Goal: Find specific page/section: Find specific page/section

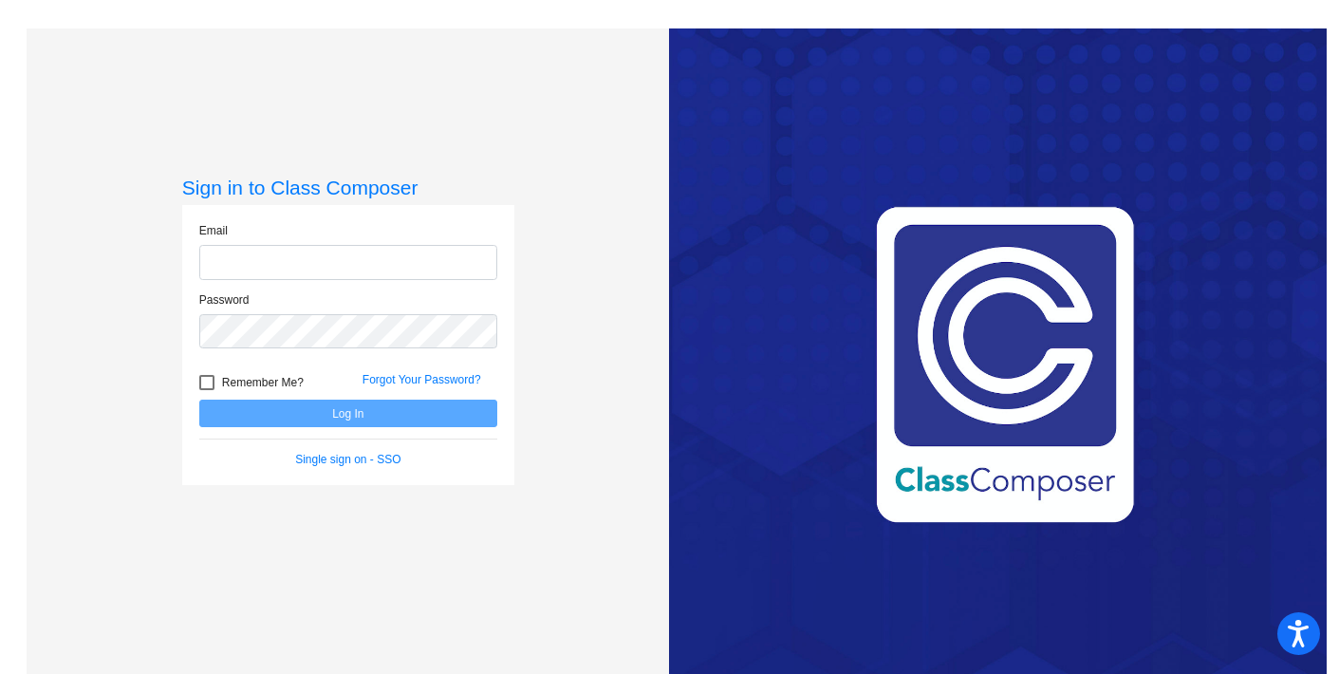
type input "[EMAIL_ADDRESS][DOMAIN_NAME]"
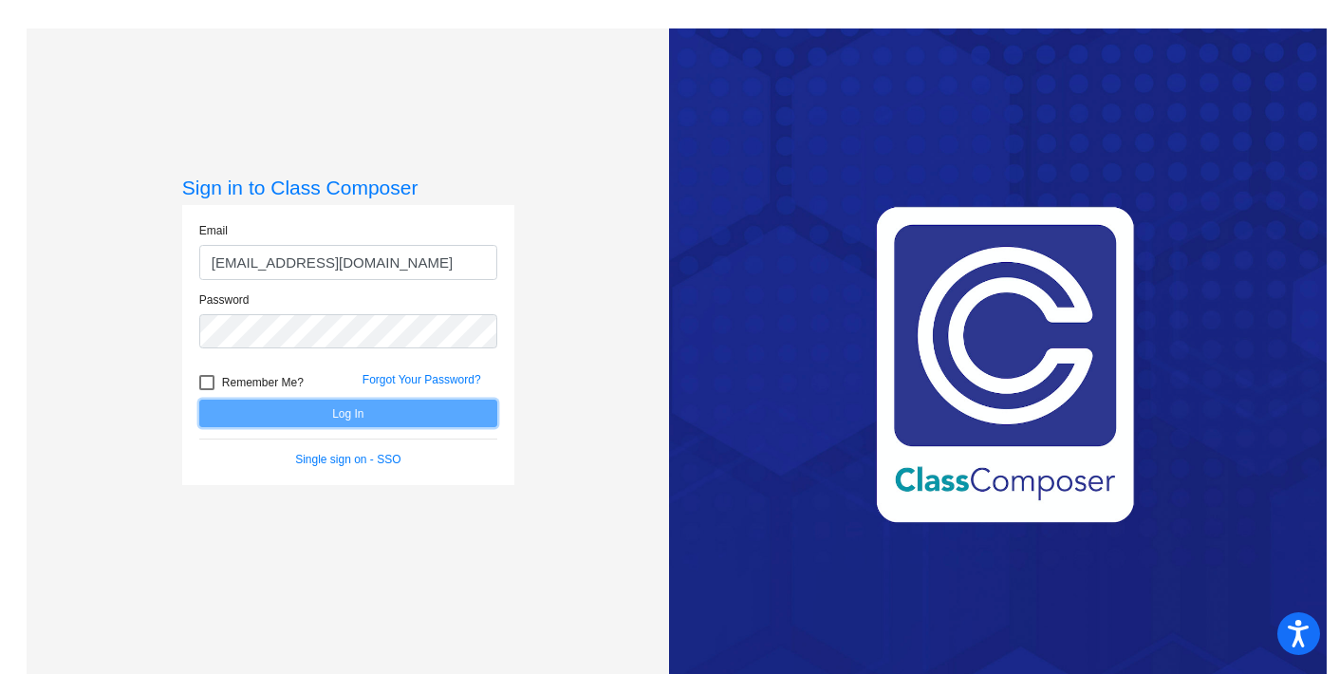
click at [345, 414] on button "Log In" at bounding box center [348, 413] width 298 height 28
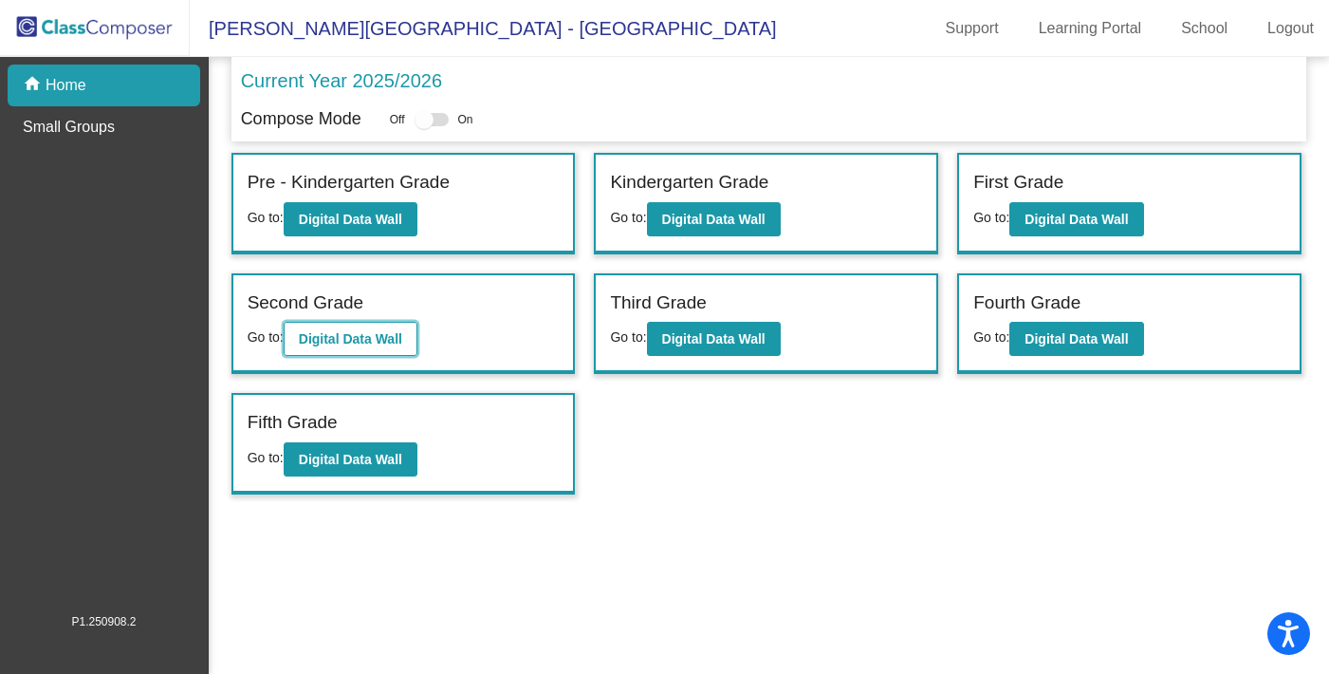
click at [383, 332] on b "Digital Data Wall" at bounding box center [350, 338] width 103 height 15
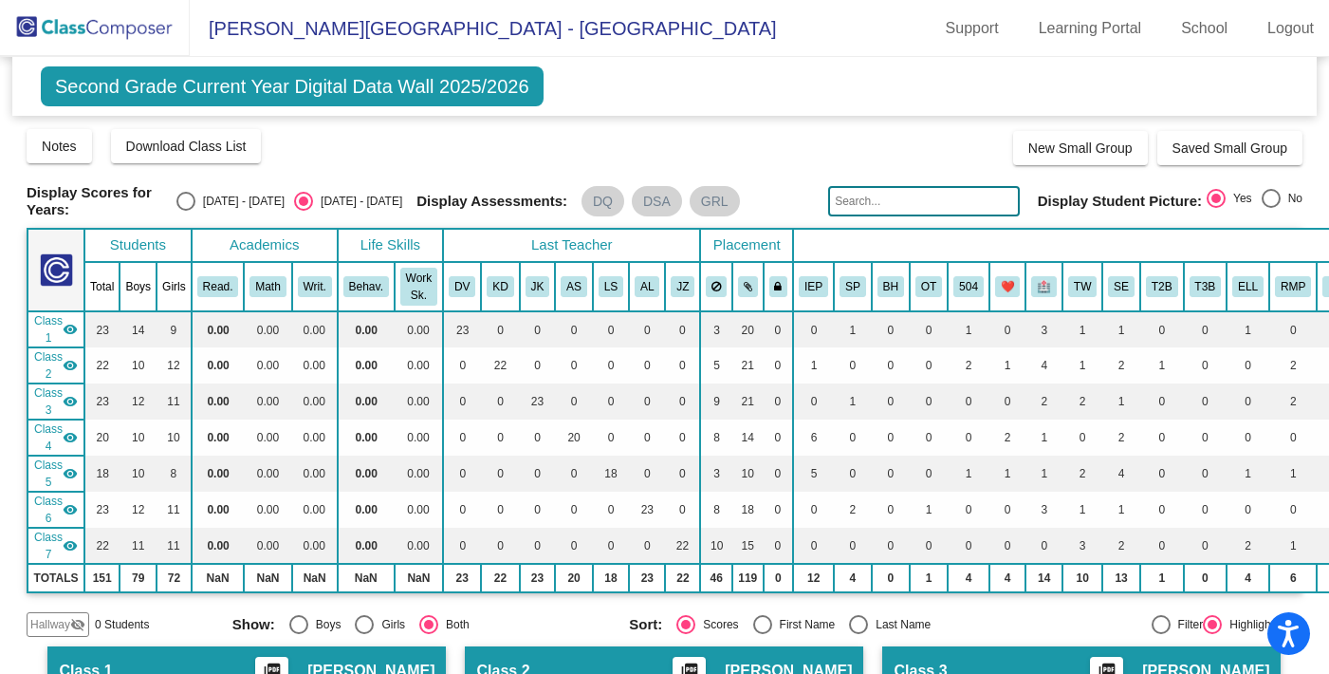
click at [222, 190] on div "Display Scores for Years: [DATE] - [DATE] [DATE] - [DATE] Display Assessments: …" at bounding box center [665, 201] width 1276 height 34
click at [195, 199] on div "Select an option" at bounding box center [185, 201] width 19 height 19
click at [186, 211] on input "[DATE] - [DATE]" at bounding box center [185, 211] width 1 height 1
radio input "true"
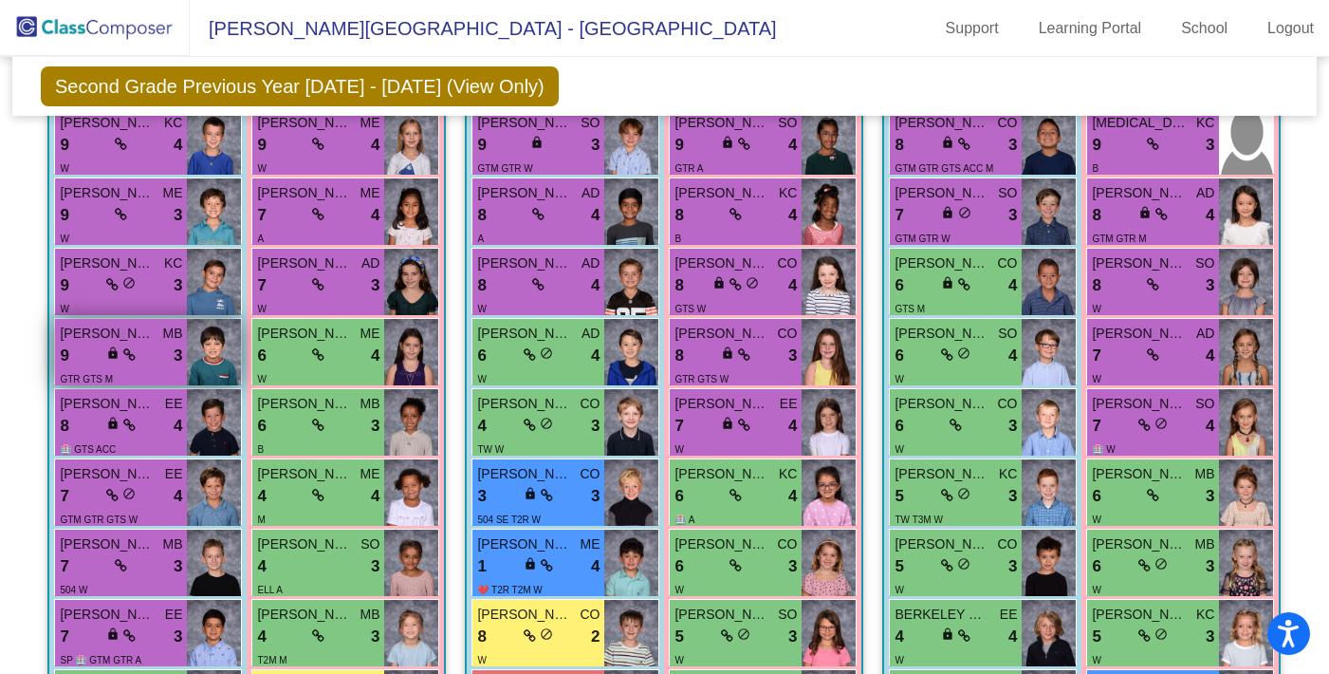
scroll to position [454, 0]
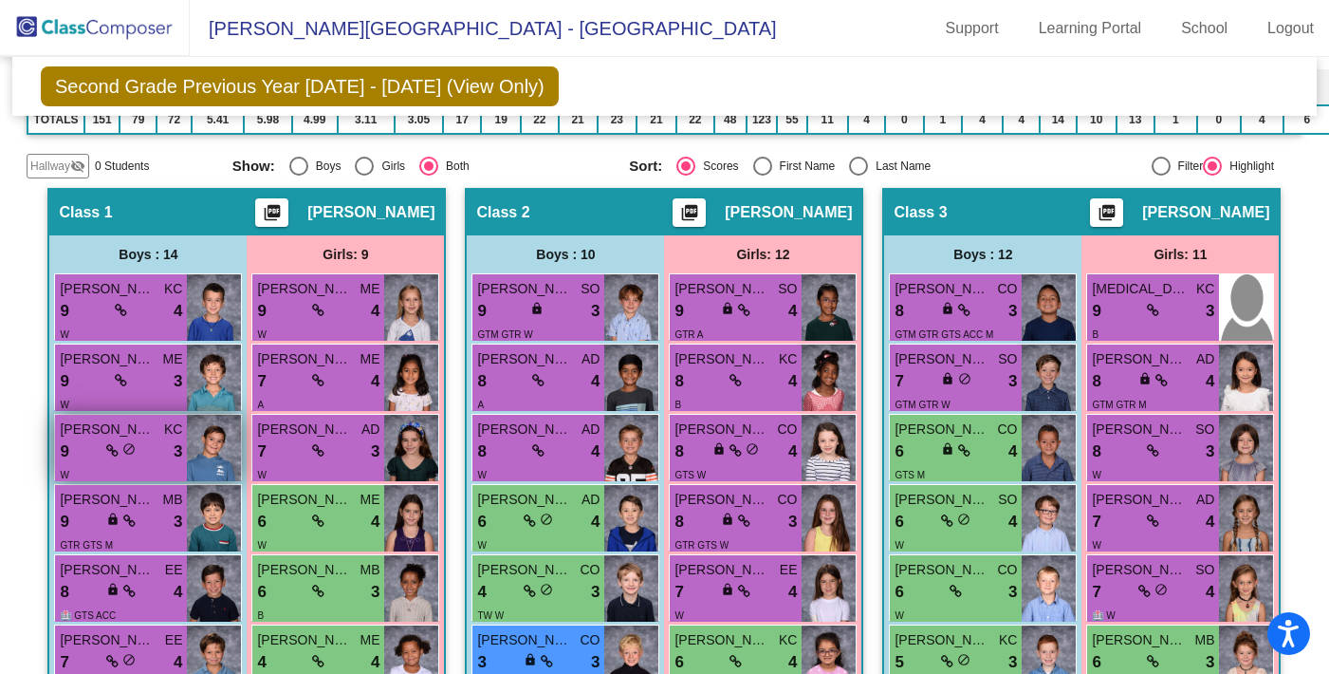
click at [182, 454] on div "9 lock do_not_disturb_alt 3" at bounding box center [121, 451] width 122 height 25
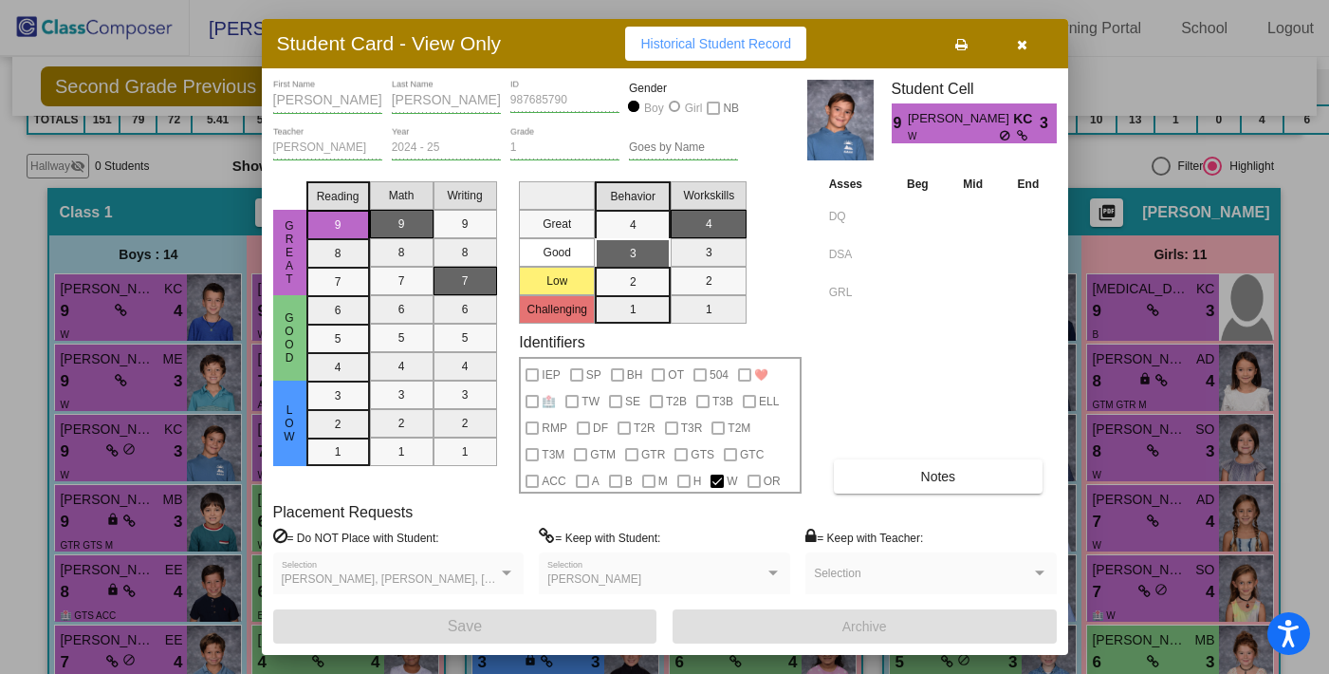
click at [1034, 38] on button "button" at bounding box center [1022, 44] width 61 height 34
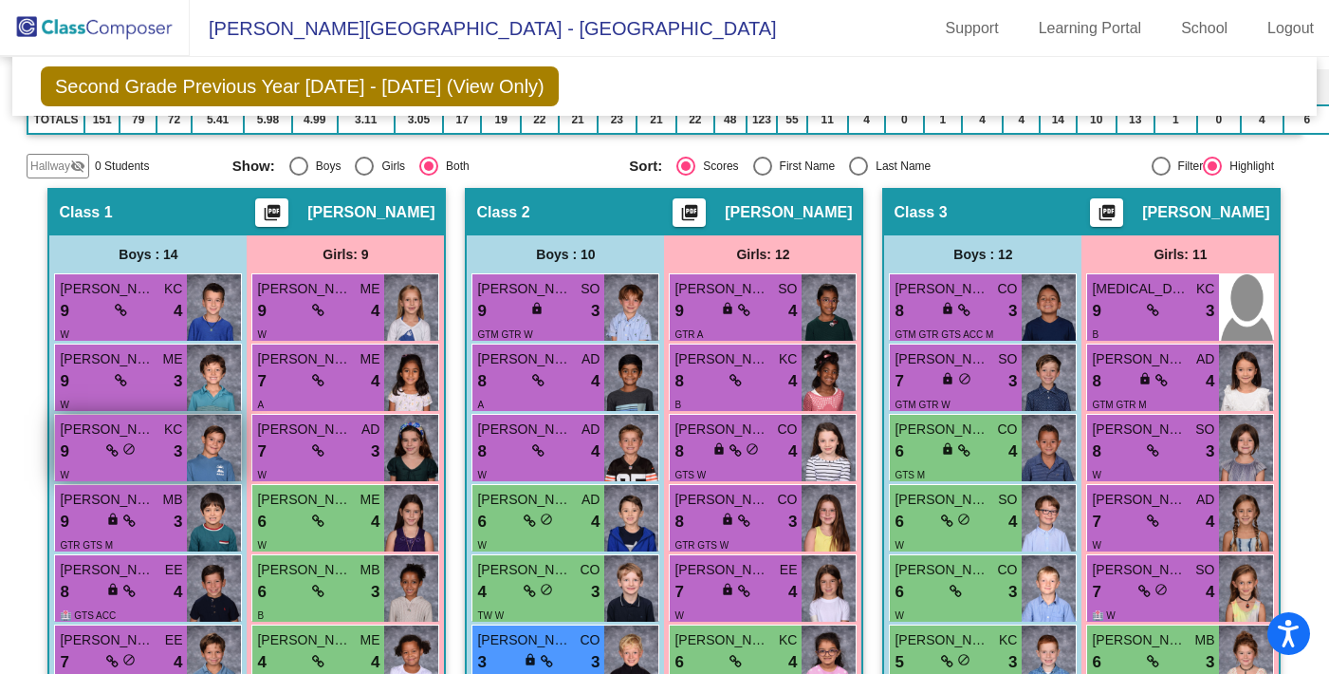
click at [155, 428] on span "[PERSON_NAME]" at bounding box center [107, 429] width 95 height 20
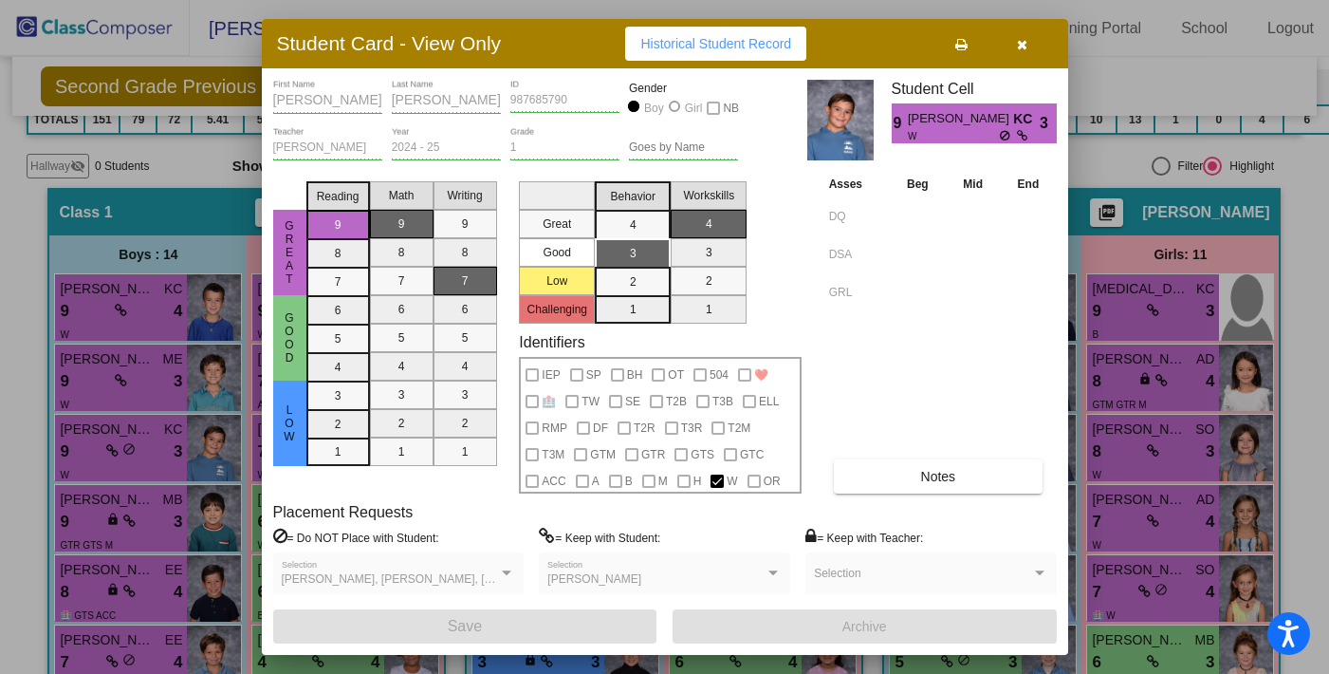
click at [1030, 53] on button "button" at bounding box center [1022, 44] width 61 height 34
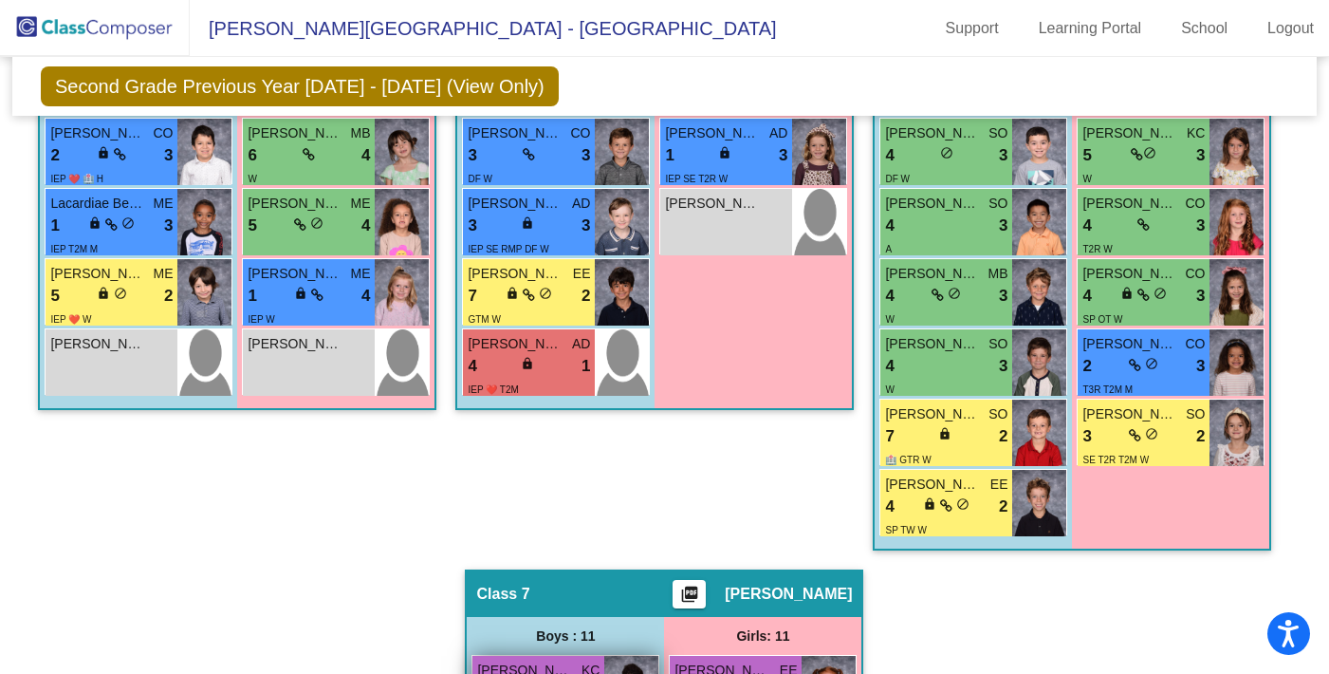
scroll to position [2486, 0]
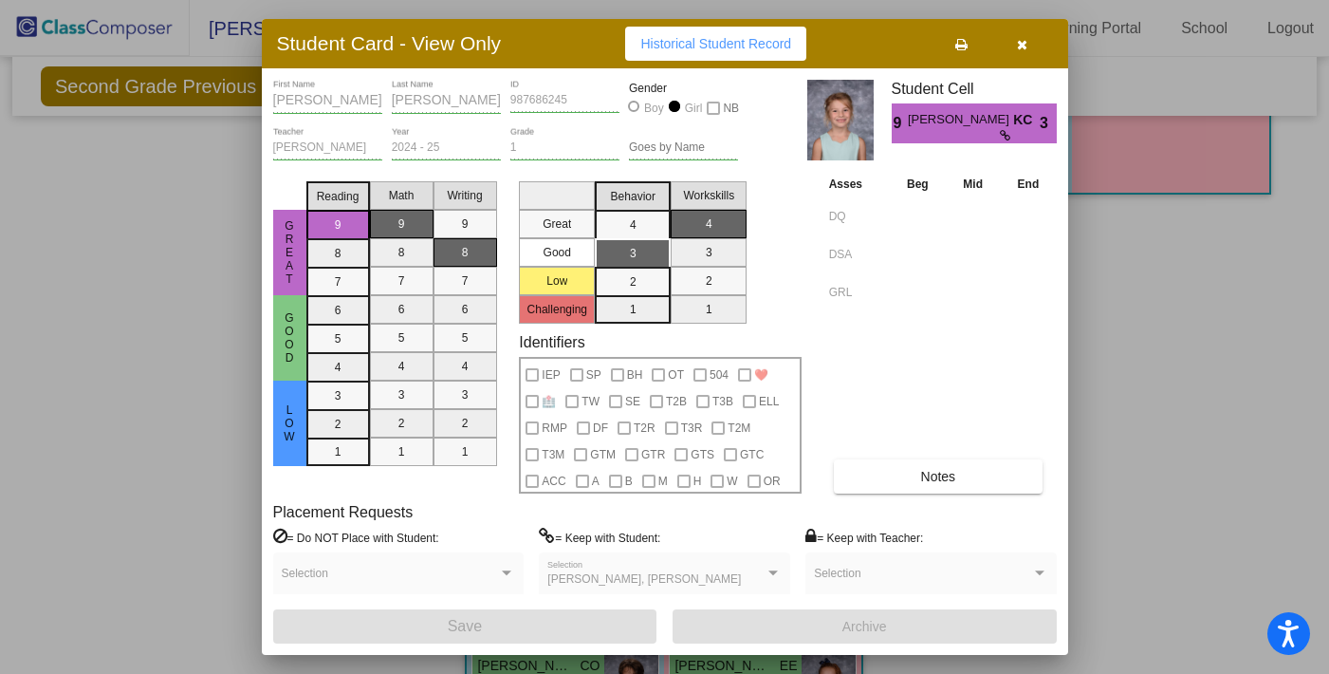
click at [1019, 38] on icon "button" at bounding box center [1022, 44] width 10 height 13
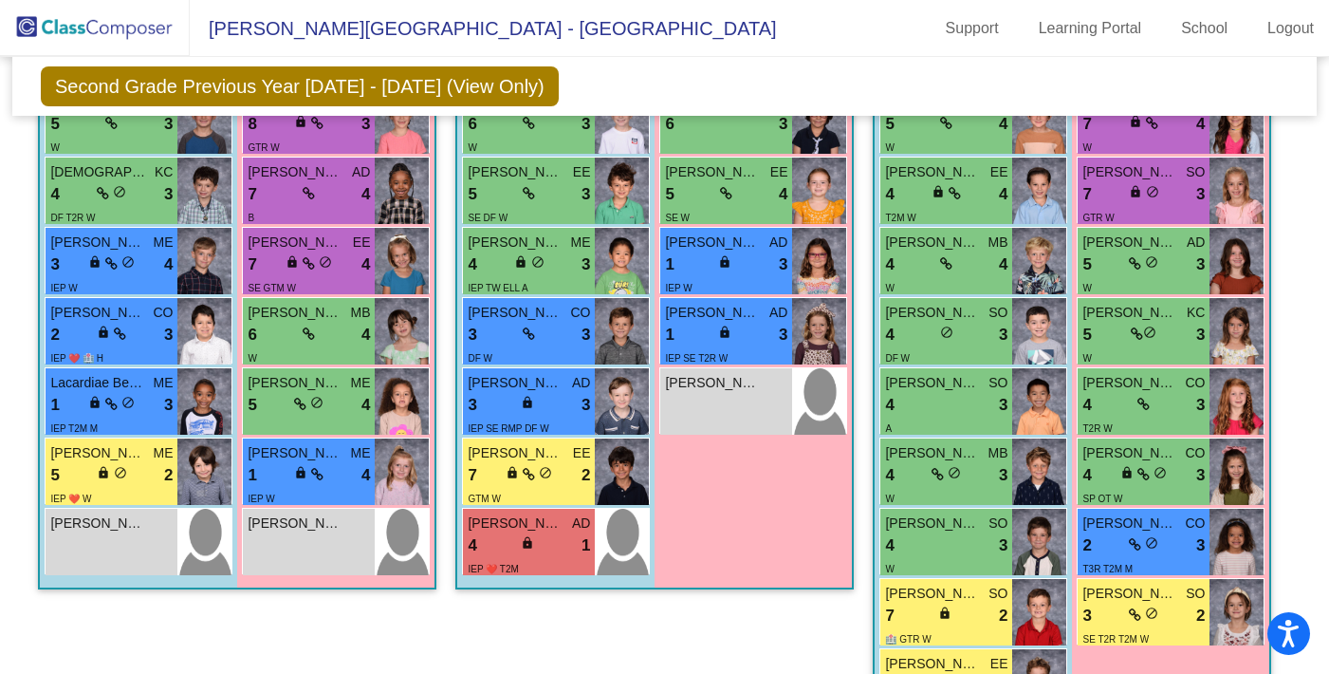
scroll to position [2572, 0]
